Goal: Information Seeking & Learning: Learn about a topic

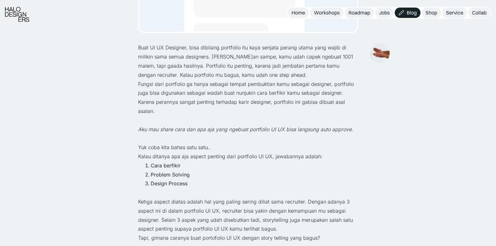
scroll to position [220, 0]
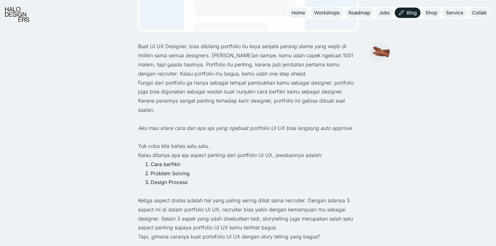
click at [165, 162] on li "Cara berfikir" at bounding box center [254, 164] width 207 height 9
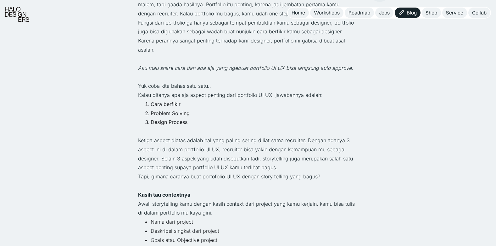
scroll to position [283, 0]
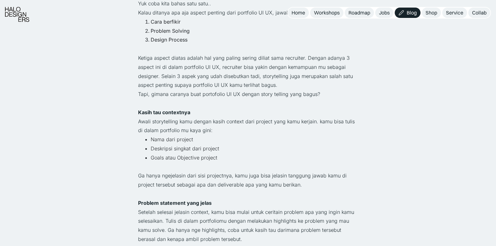
scroll to position [377, 0]
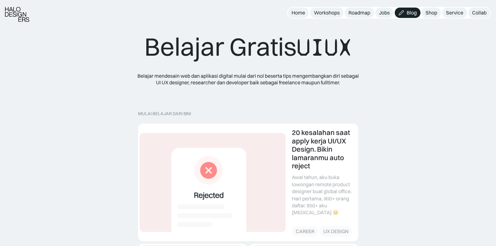
scroll to position [377, 0]
